Goal: Communication & Community: Answer question/provide support

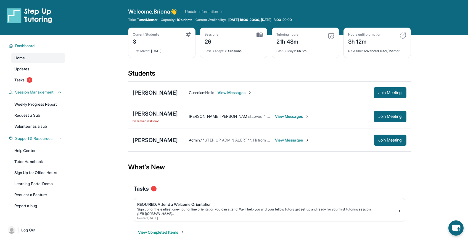
scroll to position [35, 0]
click at [275, 89] on div "[PERSON_NAME] [PERSON_NAME] : Would [PERSON_NAME] be available for a session [D…" at bounding box center [292, 92] width 229 height 11
click at [275, 92] on span "View Messages" at bounding box center [292, 93] width 35 height 6
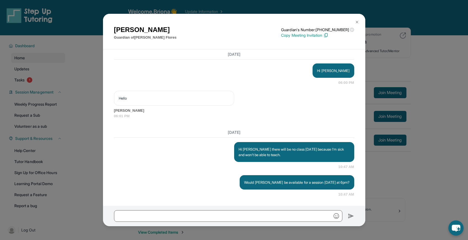
scroll to position [7408, 0]
click at [407, 70] on div "[PERSON_NAME] Guardian of [PERSON_NAME] Guardian's Number: [PHONE_NUMBER] ⓘ Thi…" at bounding box center [234, 120] width 468 height 240
